Goal: Transaction & Acquisition: Purchase product/service

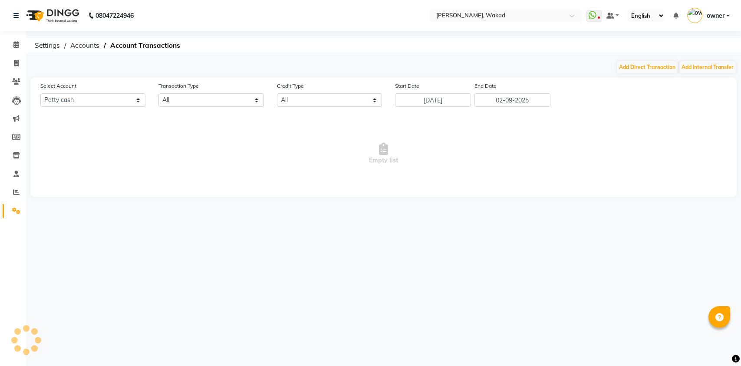
select select "6854"
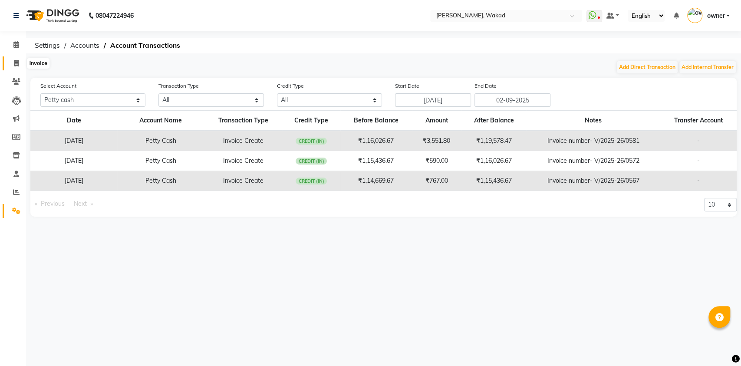
click at [17, 61] on icon at bounding box center [16, 63] width 5 height 7
select select "7711"
select select "service"
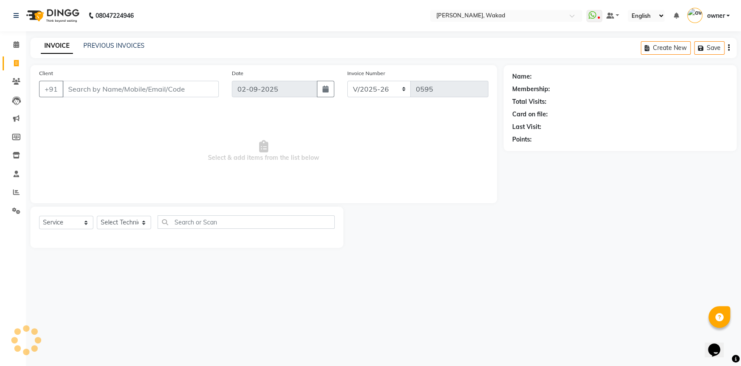
click at [67, 87] on input "Client" at bounding box center [140, 89] width 156 height 16
type input "7350271749"
click at [531, 75] on div "Name:" at bounding box center [620, 76] width 216 height 9
click at [145, 223] on select "Select Technician [DEMOGRAPHIC_DATA] MANAGER neeraj owner [PERSON_NAME]" at bounding box center [124, 222] width 54 height 13
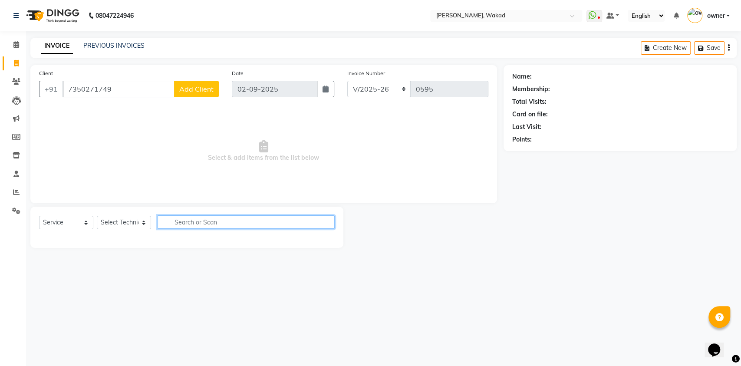
click at [170, 221] on input "text" at bounding box center [246, 221] width 177 height 13
type input "so"
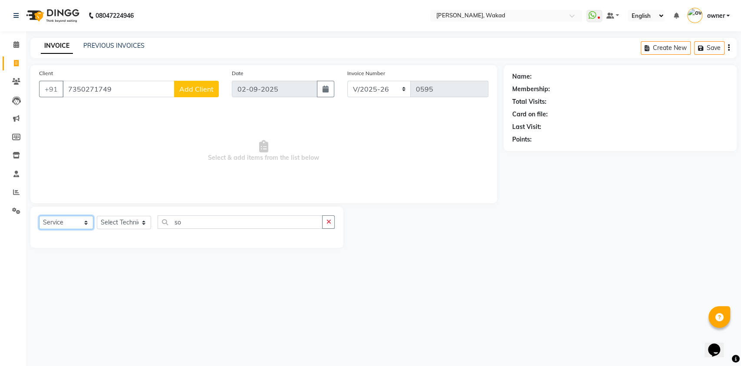
click at [83, 224] on select "Select Service Product Membership Package Voucher Prepaid Gift Card" at bounding box center [66, 222] width 54 height 13
click at [192, 95] on button "Add Client" at bounding box center [196, 89] width 45 height 16
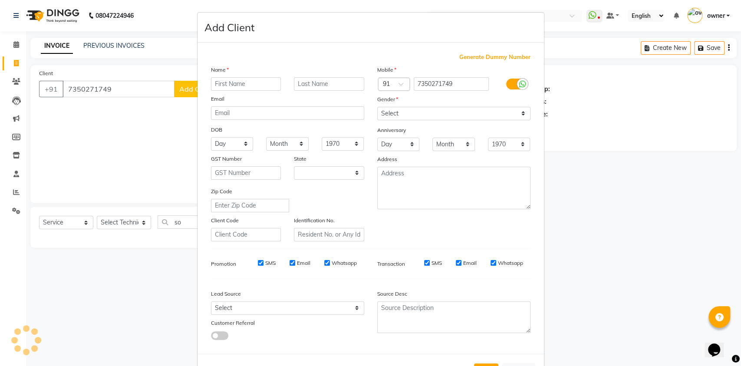
click at [214, 84] on input "text" at bounding box center [246, 83] width 70 height 13
select select "21"
type input "swati"
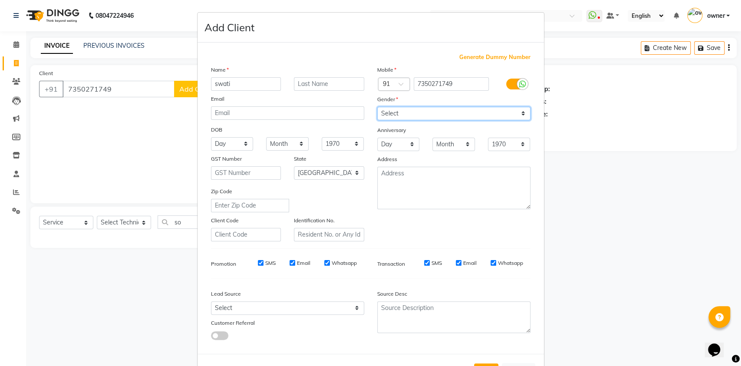
click at [377, 111] on select "Select [DEMOGRAPHIC_DATA] [DEMOGRAPHIC_DATA] Other Prefer Not To Say" at bounding box center [453, 113] width 153 height 13
select select "[DEMOGRAPHIC_DATA]"
click at [377, 107] on select "Select [DEMOGRAPHIC_DATA] [DEMOGRAPHIC_DATA] Other Prefer Not To Say" at bounding box center [453, 113] width 153 height 13
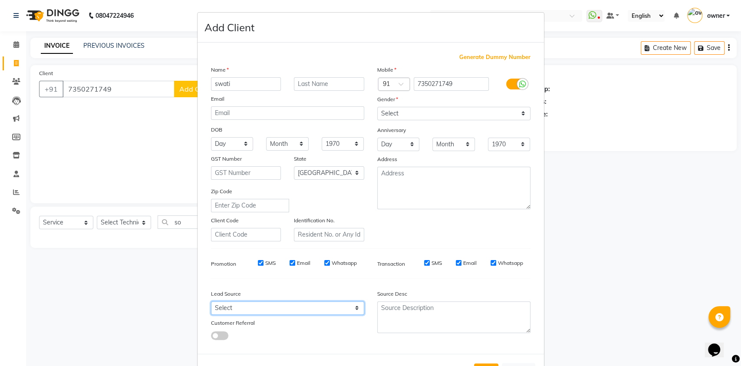
click at [212, 306] on select "Select Walk-in Referral Internet Friend Word of Mouth Advertisement Facebook Ju…" at bounding box center [287, 307] width 153 height 13
select select "52001"
click at [211, 301] on select "Select Walk-in Referral Internet Friend Word of Mouth Advertisement Facebook Ju…" at bounding box center [287, 307] width 153 height 13
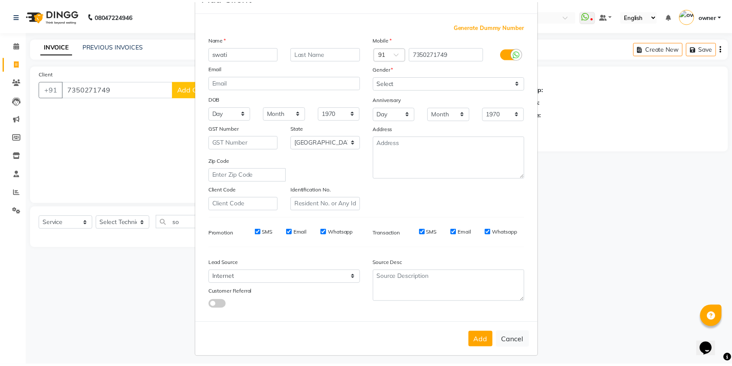
scroll to position [33, 0]
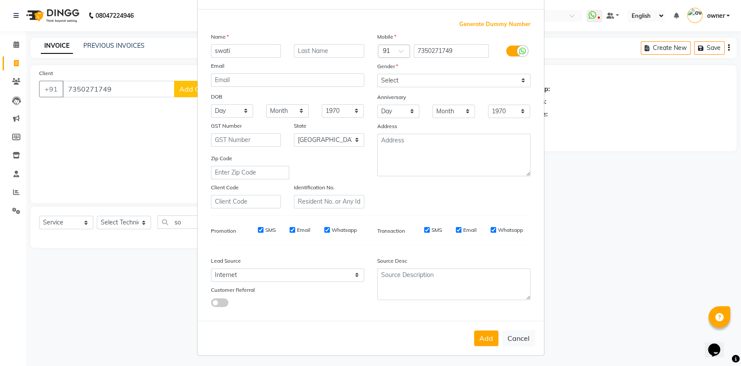
click at [437, 288] on div "Source Desc" at bounding box center [454, 280] width 166 height 54
click at [474, 336] on button "Add" at bounding box center [486, 338] width 24 height 16
select select
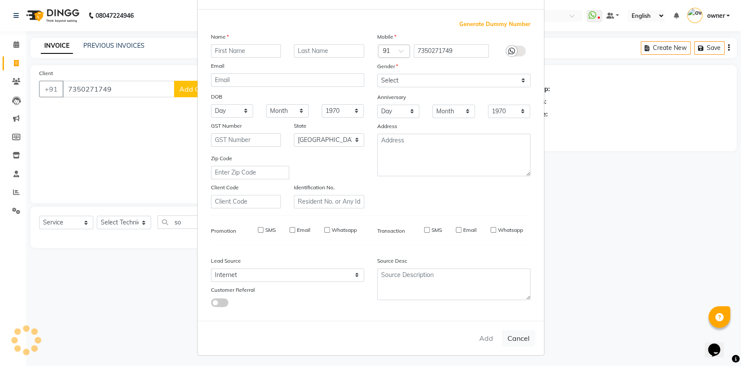
select select "null"
select select
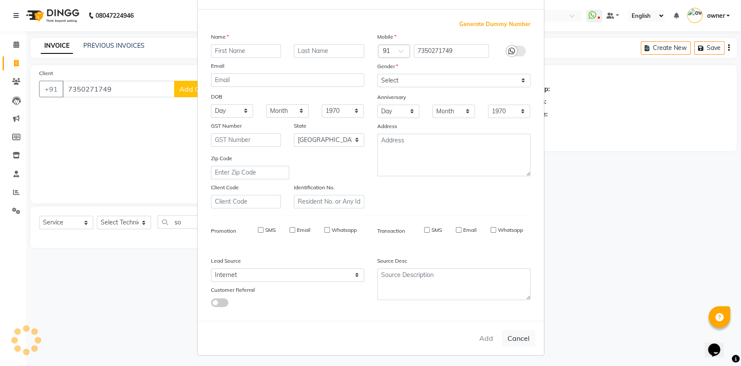
checkbox input "false"
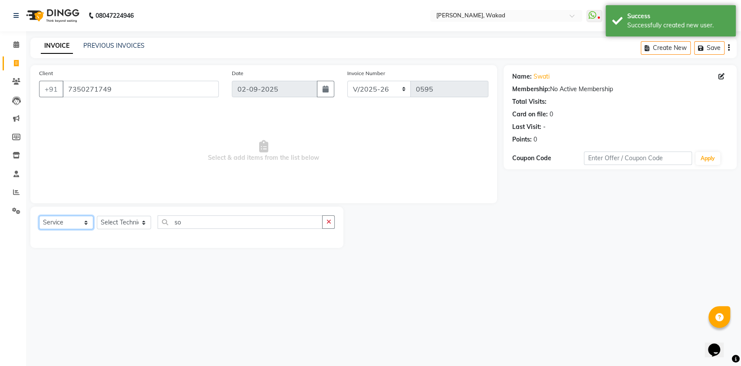
click at [84, 222] on select "Select Service Product Membership Package Voucher Prepaid Gift Card" at bounding box center [66, 222] width 54 height 13
click at [118, 217] on select "Select Technician [DEMOGRAPHIC_DATA] MANAGER neeraj owner [PERSON_NAME]" at bounding box center [124, 222] width 54 height 13
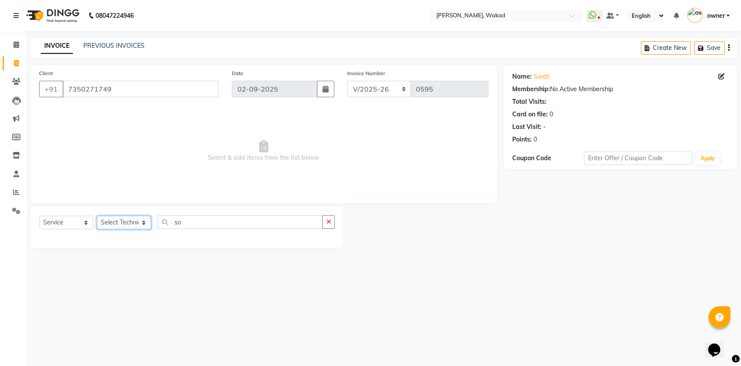
select select "69710"
click at [97, 216] on select "Select Technician [DEMOGRAPHIC_DATA] MANAGER neeraj owner [PERSON_NAME]" at bounding box center [124, 222] width 54 height 13
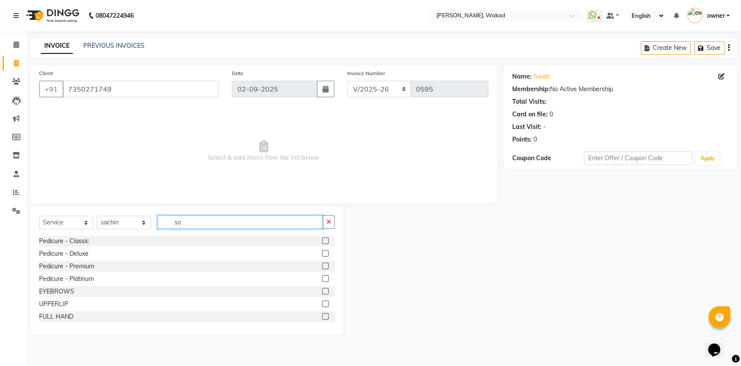
click at [180, 223] on input "so" at bounding box center [240, 221] width 165 height 13
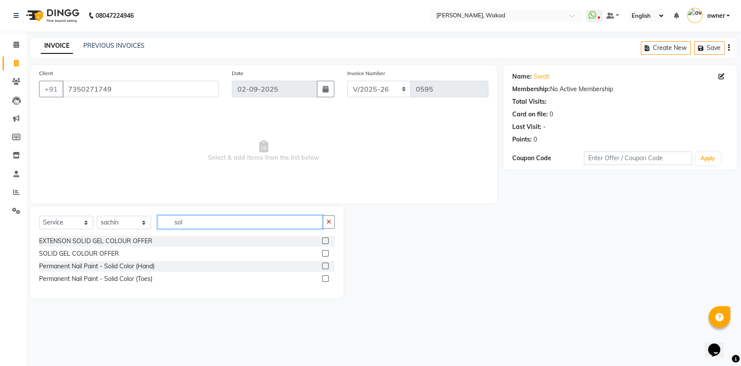
type input "sol"
click at [325, 265] on label at bounding box center [325, 266] width 7 height 7
click at [325, 265] on input "checkbox" at bounding box center [325, 266] width 6 height 6
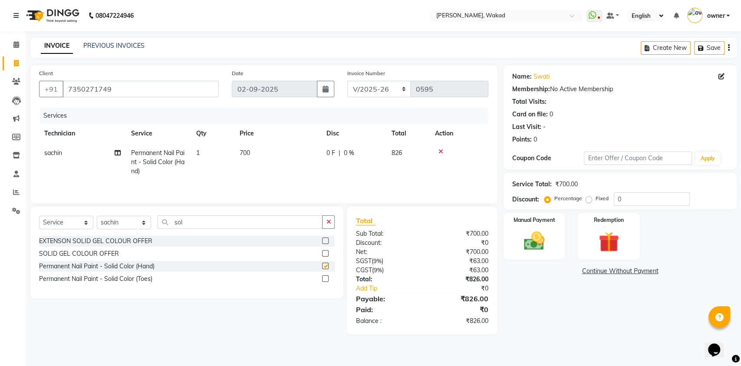
checkbox input "false"
click at [593, 157] on input "text" at bounding box center [638, 157] width 108 height 13
type input "2"
click at [533, 240] on img at bounding box center [534, 241] width 34 height 24
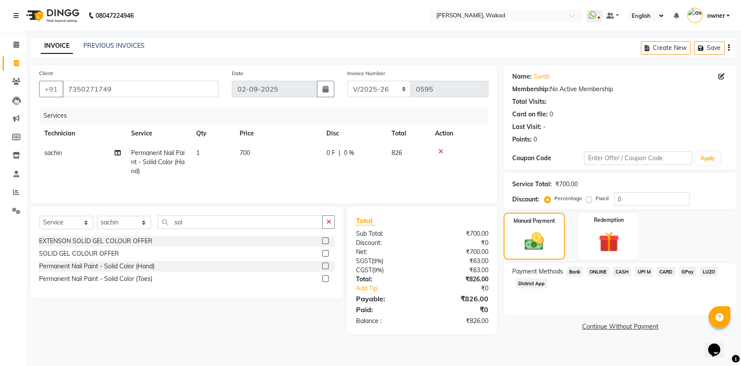
click at [330, 155] on span "0 F" at bounding box center [330, 152] width 9 height 9
select select "69710"
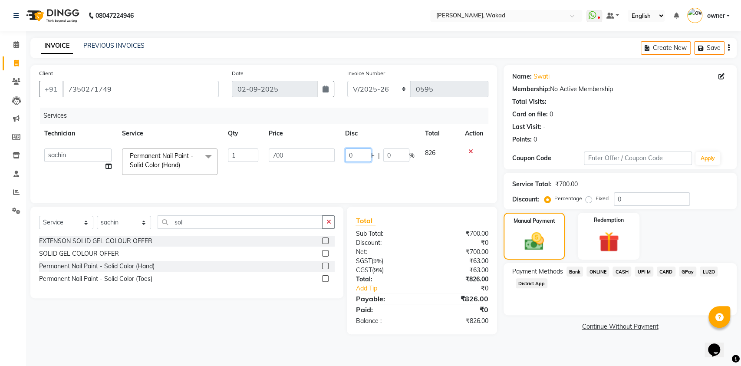
click at [348, 152] on input "0" at bounding box center [358, 154] width 26 height 13
type input "0"
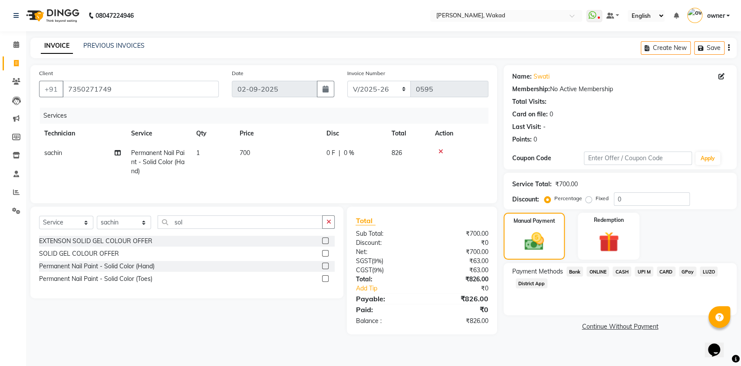
click at [347, 148] on span "0 %" at bounding box center [349, 152] width 10 height 9
select select "69710"
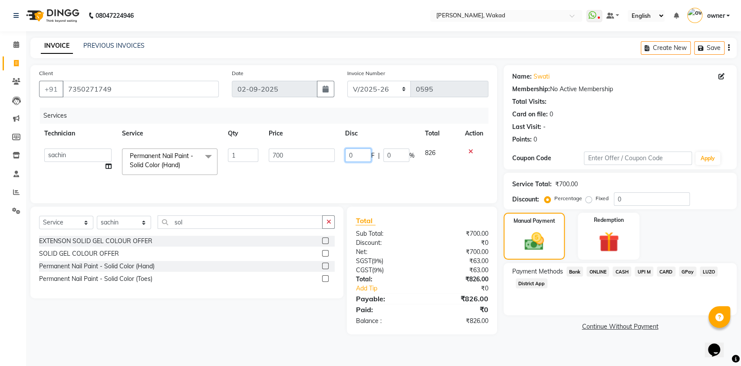
click at [355, 154] on input "0" at bounding box center [358, 154] width 26 height 13
type input "025"
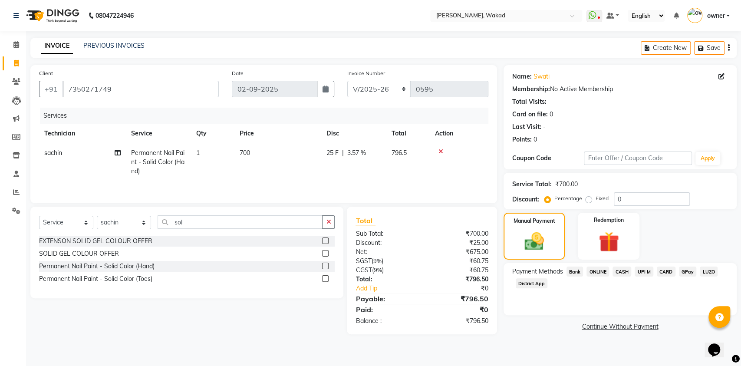
click at [341, 153] on div "25 F | 3.57 %" at bounding box center [353, 152] width 55 height 9
select select "69710"
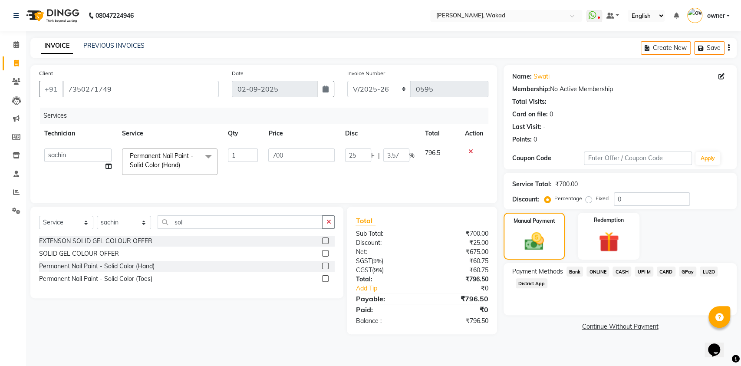
click at [431, 148] on td "796.5" at bounding box center [440, 161] width 40 height 37
click at [429, 153] on span "796.5" at bounding box center [432, 153] width 15 height 8
click at [354, 155] on input "25" at bounding box center [358, 154] width 26 height 13
type input "2"
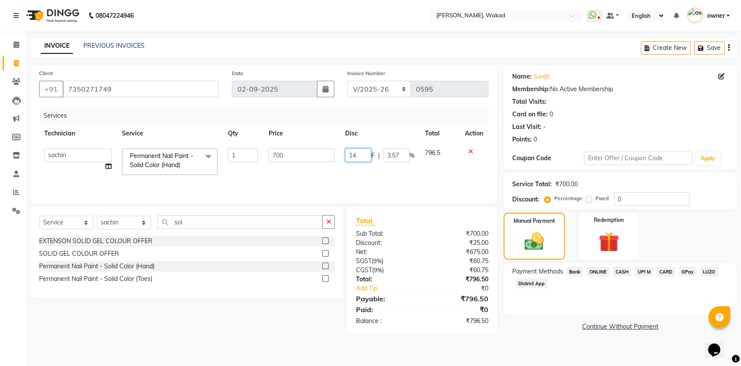
type input "1"
click at [360, 156] on input "number" at bounding box center [358, 154] width 26 height 13
type input "2"
type input "146"
click at [429, 139] on tr "Technician Service Qty Price Disc Total Action" at bounding box center [263, 134] width 449 height 20
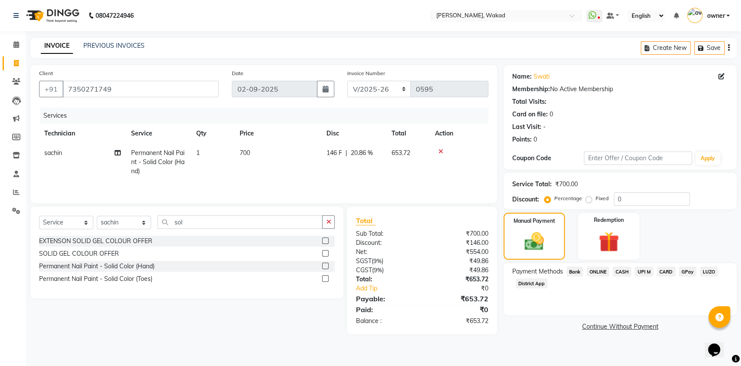
click at [441, 148] on icon at bounding box center [440, 151] width 5 height 6
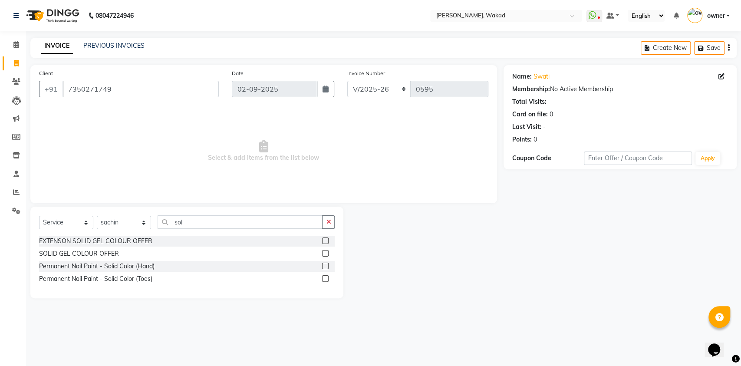
click at [464, 246] on div at bounding box center [423, 253] width 160 height 92
drag, startPoint x: 464, startPoint y: 246, endPoint x: 441, endPoint y: 231, distance: 27.3
click at [441, 231] on div at bounding box center [423, 253] width 160 height 92
click at [253, 153] on span "Select & add items from the list below" at bounding box center [263, 151] width 449 height 87
click at [234, 148] on span "Select & add items from the list below" at bounding box center [263, 151] width 449 height 87
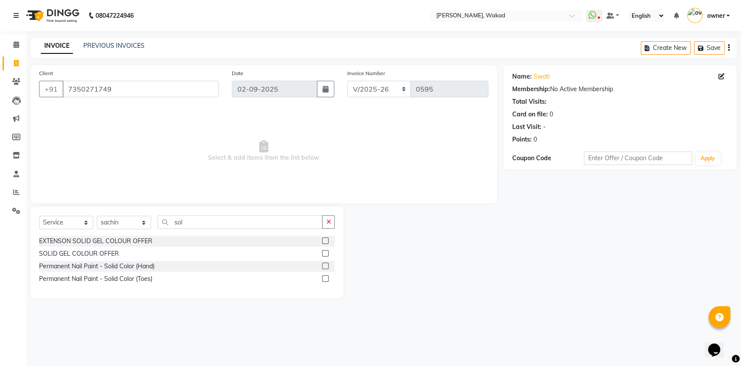
click at [234, 148] on span "Select & add items from the list below" at bounding box center [263, 151] width 449 height 87
click at [389, 250] on div at bounding box center [423, 253] width 160 height 92
click at [598, 152] on input "text" at bounding box center [638, 157] width 108 height 13
click at [14, 63] on icon at bounding box center [16, 63] width 5 height 7
click at [447, 203] on div "Client [PHONE_NUMBER] Date [DATE] Invoice Number BTH/2025-26 RED/2025-26 V/2025…" at bounding box center [264, 181] width 480 height 233
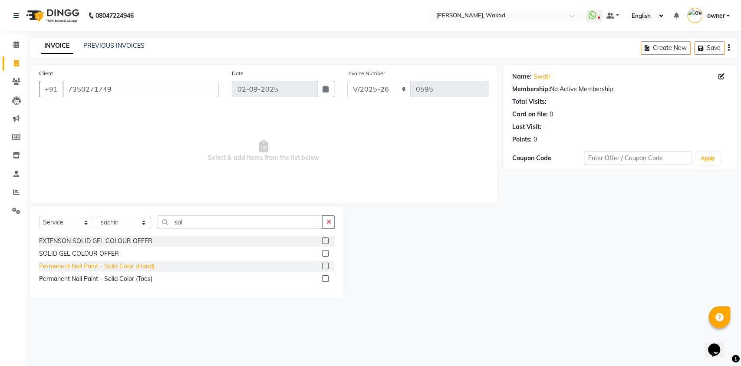
click at [145, 265] on div "Permanent Nail Paint - Solid Color (Hand)" at bounding box center [96, 266] width 115 height 9
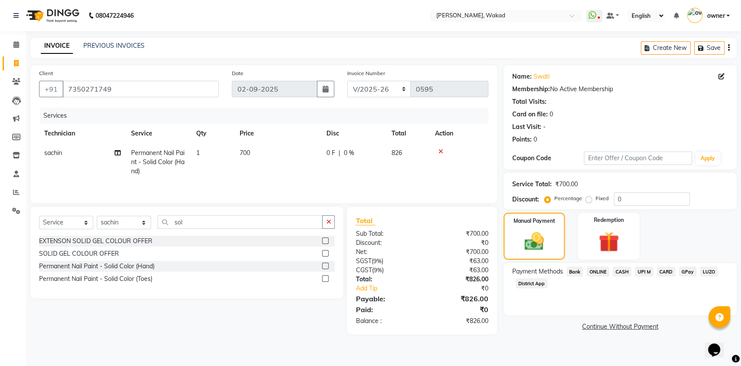
click at [326, 268] on label at bounding box center [325, 266] width 7 height 7
click at [326, 268] on input "checkbox" at bounding box center [325, 266] width 6 height 6
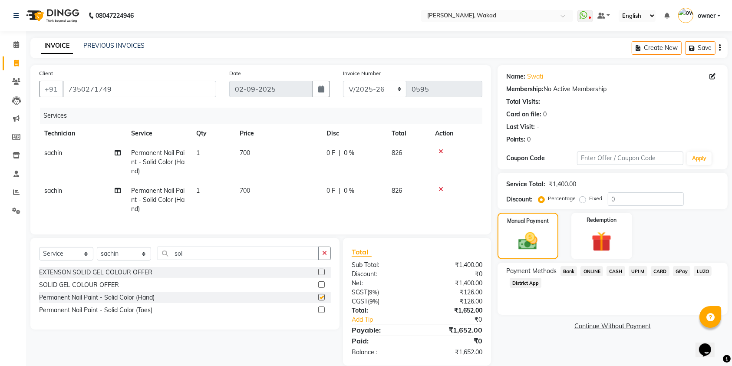
checkbox input "false"
click at [318, 260] on button "button" at bounding box center [324, 253] width 13 height 13
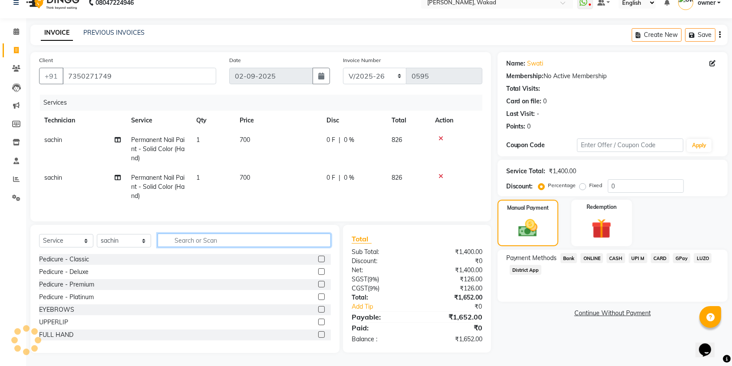
scroll to position [22, 0]
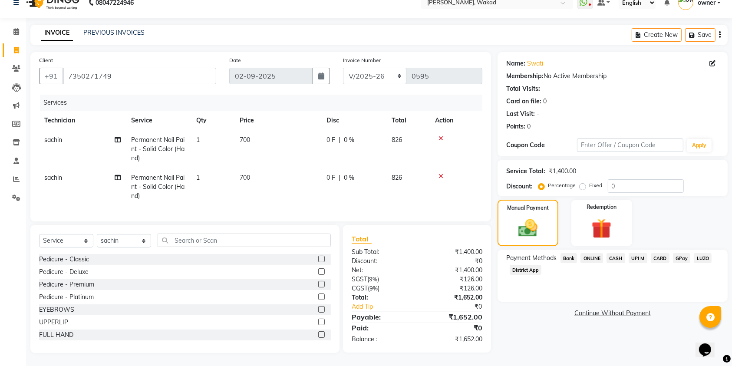
click at [439, 173] on icon at bounding box center [440, 176] width 5 height 6
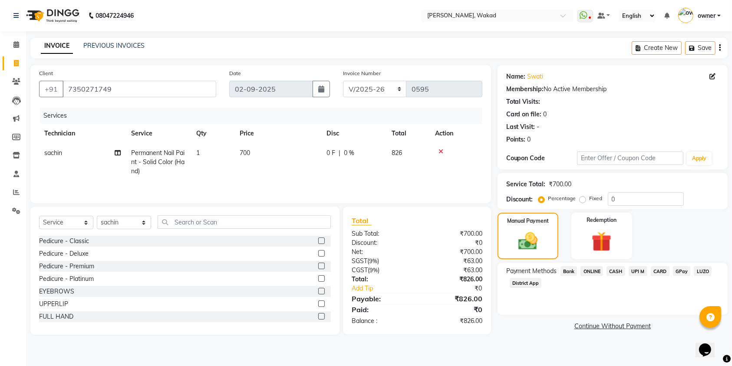
scroll to position [0, 0]
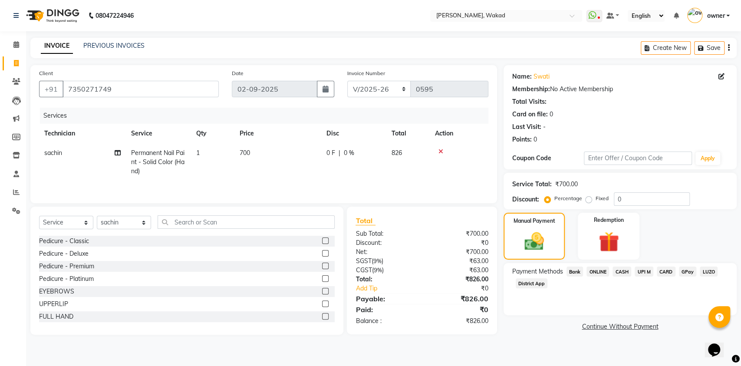
click at [338, 148] on td "0 F | 0 %" at bounding box center [353, 162] width 65 height 38
select select "69710"
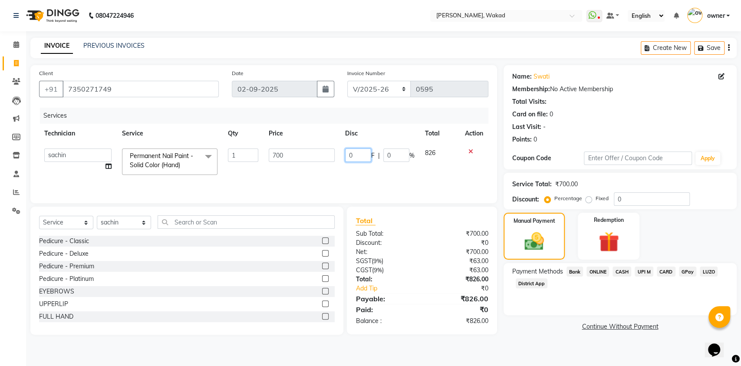
click at [346, 156] on input "0" at bounding box center [358, 154] width 26 height 13
type input "1460"
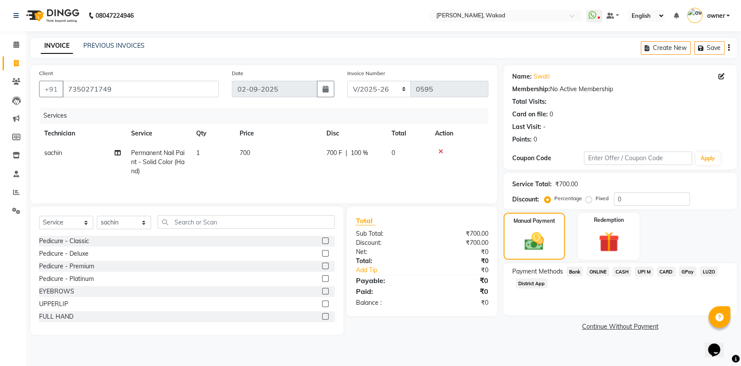
click at [359, 153] on span "100 %" at bounding box center [359, 152] width 17 height 9
select select "69710"
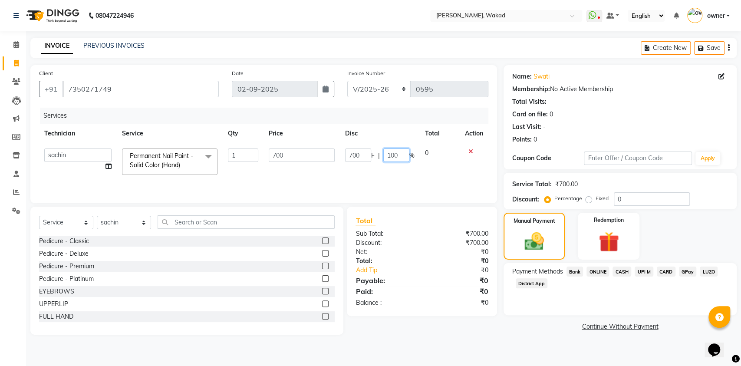
click at [398, 154] on input "100" at bounding box center [396, 154] width 26 height 13
type input "146"
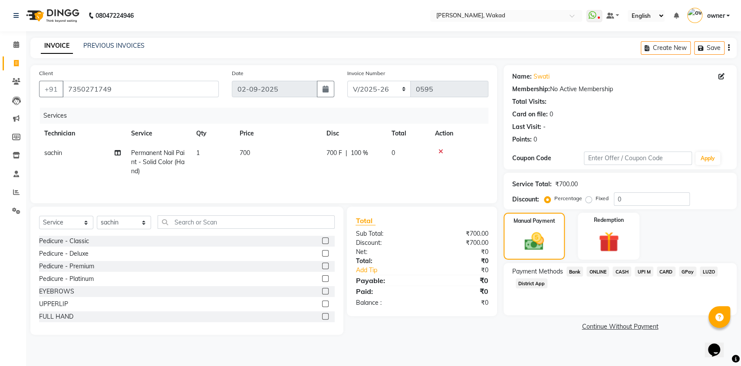
click at [429, 151] on tr "sachin Permanent Nail Paint - Solid Color (Hand) 1 700 700 F | 100 % 0" at bounding box center [263, 162] width 449 height 38
click at [639, 202] on input "0" at bounding box center [652, 198] width 76 height 13
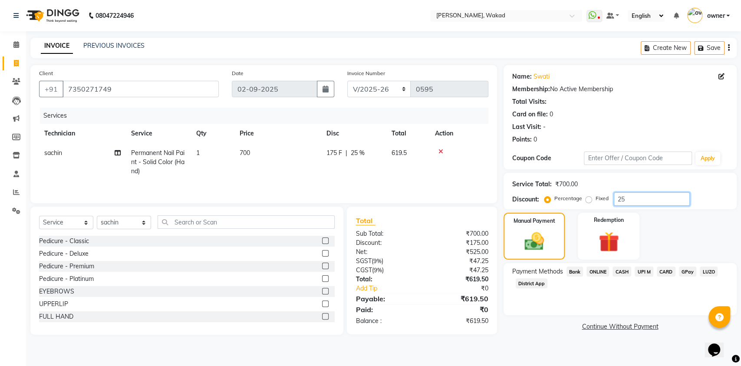
type input "25"
click at [595, 198] on label "Fixed" at bounding box center [601, 198] width 13 height 8
click at [589, 198] on input "Fixed" at bounding box center [590, 198] width 6 height 6
radio input "true"
click at [630, 196] on input "25" at bounding box center [652, 198] width 76 height 13
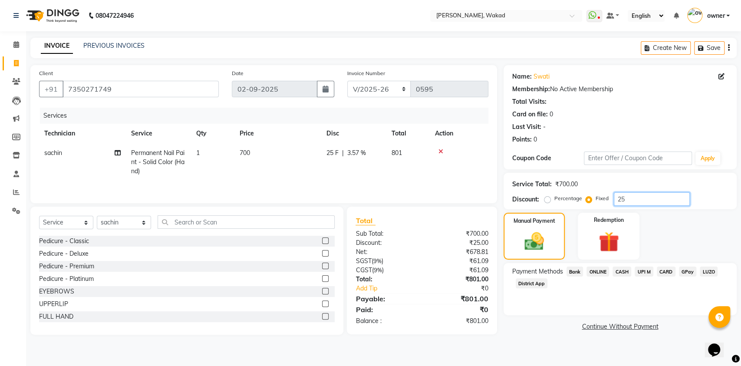
type input "2"
type input "206"
click at [664, 270] on span "CARD" at bounding box center [666, 271] width 19 height 10
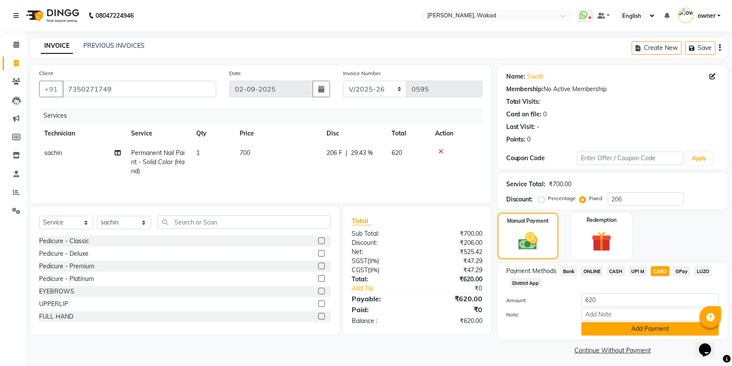
click at [620, 328] on button "Add Payment" at bounding box center [650, 328] width 138 height 13
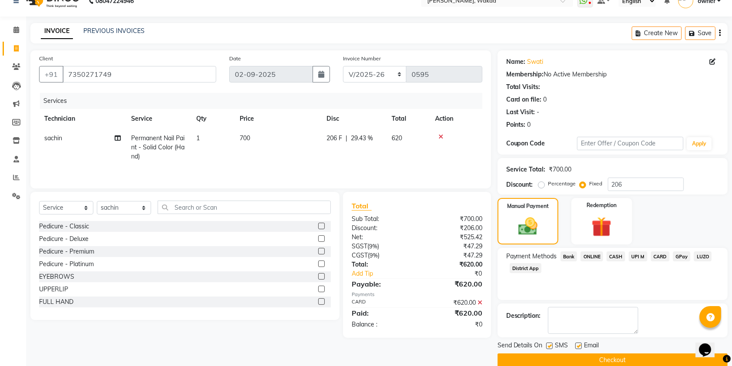
scroll to position [28, 0]
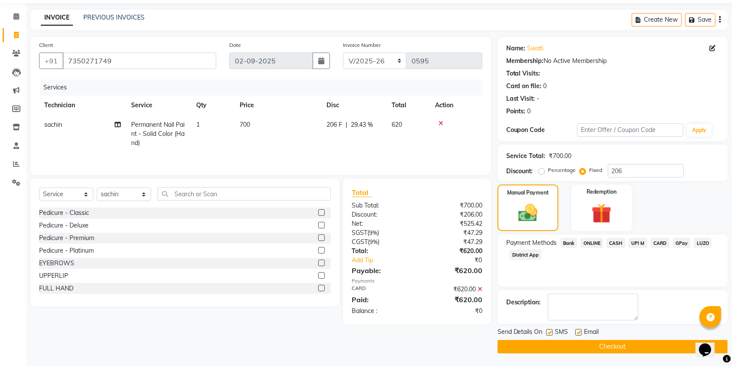
click at [611, 342] on button "Checkout" at bounding box center [612, 346] width 230 height 13
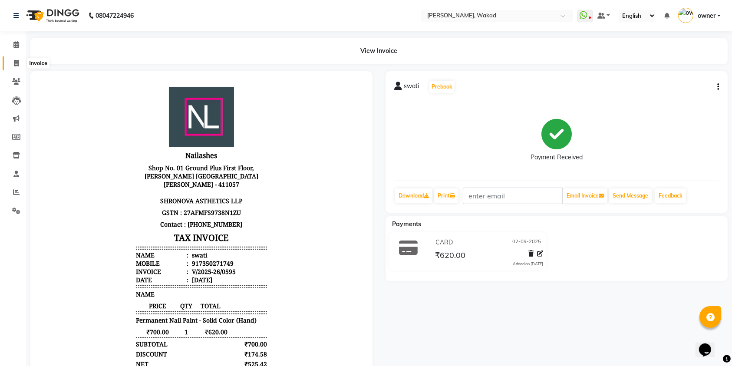
click at [17, 64] on icon at bounding box center [16, 63] width 5 height 7
select select "service"
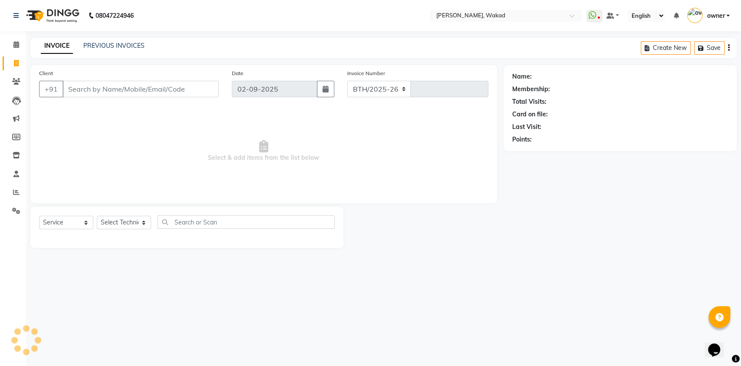
select select "7711"
type input "0596"
click at [72, 89] on input "Client" at bounding box center [140, 89] width 156 height 16
